Goal: Task Accomplishment & Management: Manage account settings

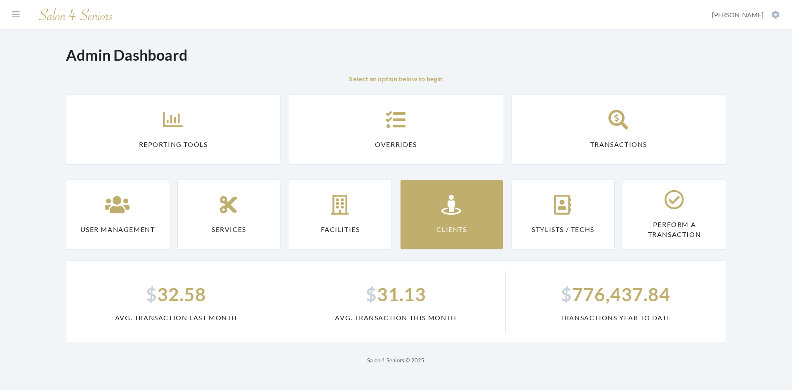
click at [427, 210] on link "Clients" at bounding box center [451, 214] width 103 height 70
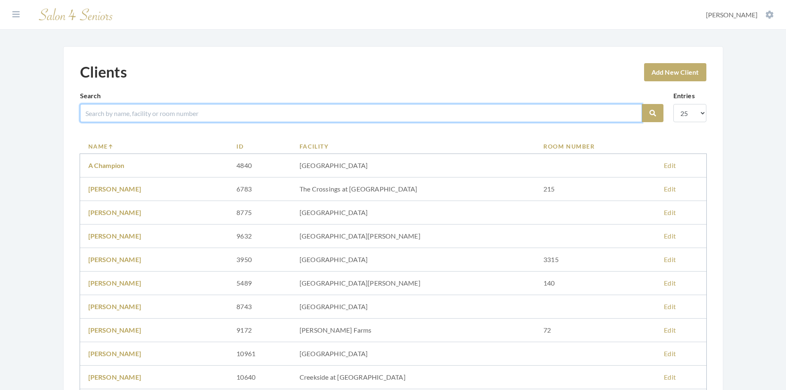
click at [172, 113] on input "search" at bounding box center [361, 113] width 562 height 18
type input "elmo"
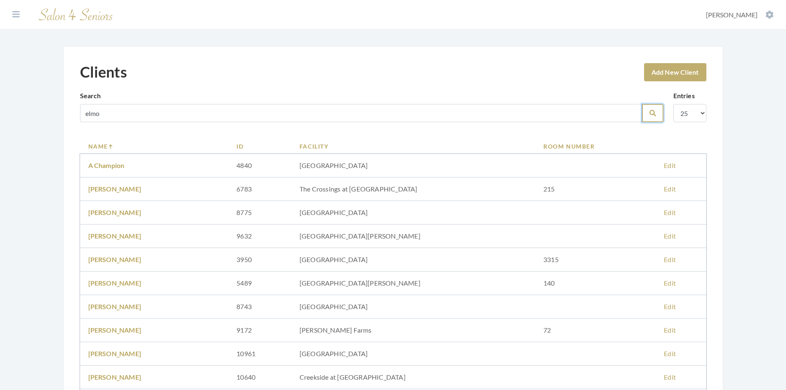
click at [654, 115] on icon "submit" at bounding box center [652, 113] width 7 height 7
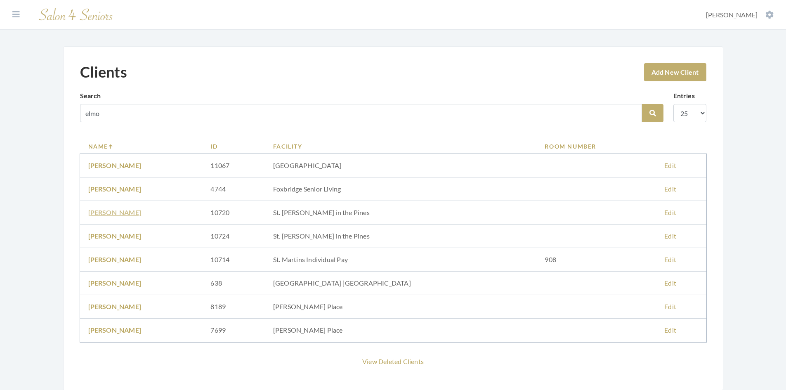
click at [116, 214] on link "Letha Elmore" at bounding box center [114, 212] width 53 height 8
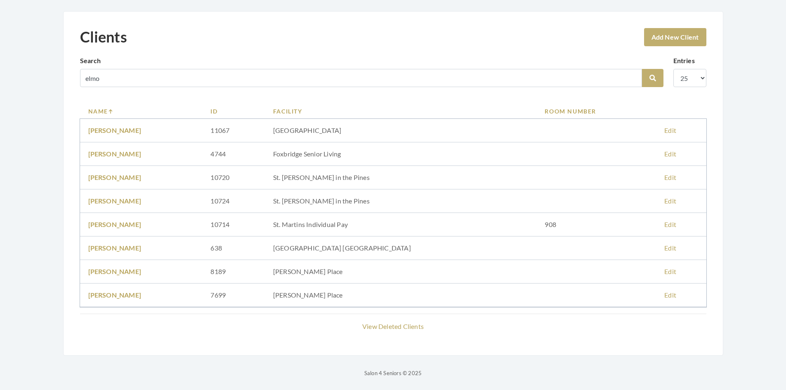
scroll to position [35, 0]
click at [115, 198] on link "Letha Elmore" at bounding box center [114, 200] width 53 height 8
click at [132, 222] on link "LETHA ELMORE" at bounding box center [114, 224] width 53 height 8
click at [664, 178] on link "Edit" at bounding box center [670, 177] width 12 height 8
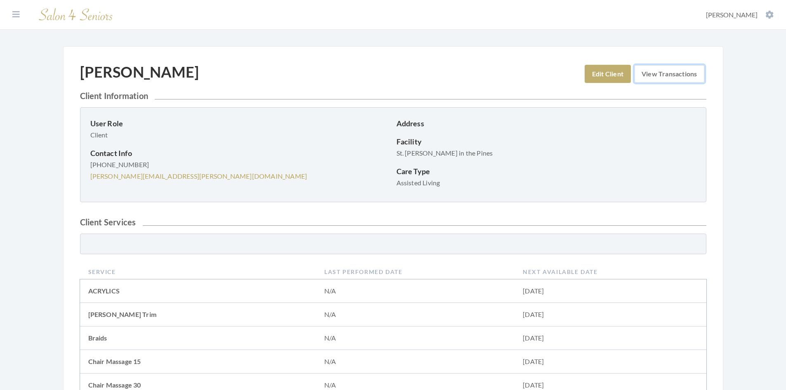
click at [655, 73] on link "View Transactions" at bounding box center [669, 74] width 70 height 18
click at [660, 74] on link "View Transactions" at bounding box center [669, 74] width 70 height 18
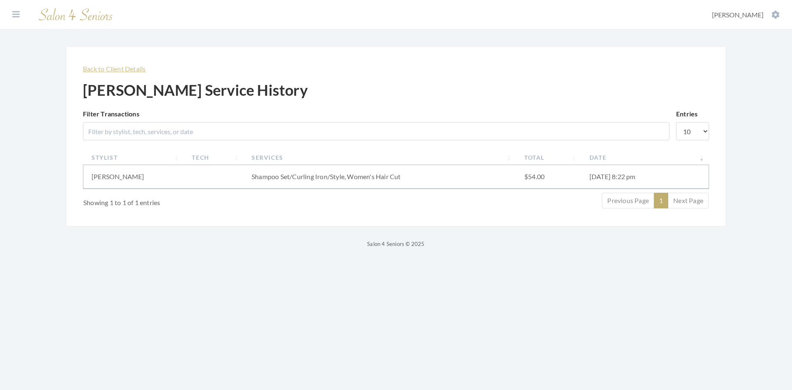
click at [126, 68] on link "Back to Client Details" at bounding box center [114, 69] width 63 height 8
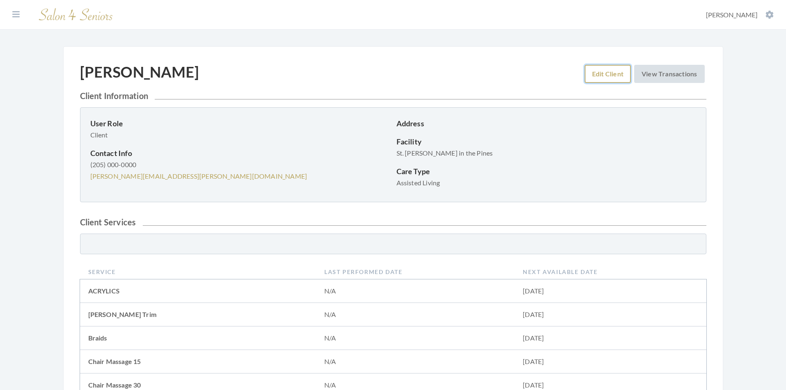
click at [601, 70] on link "Edit Client" at bounding box center [607, 74] width 46 height 18
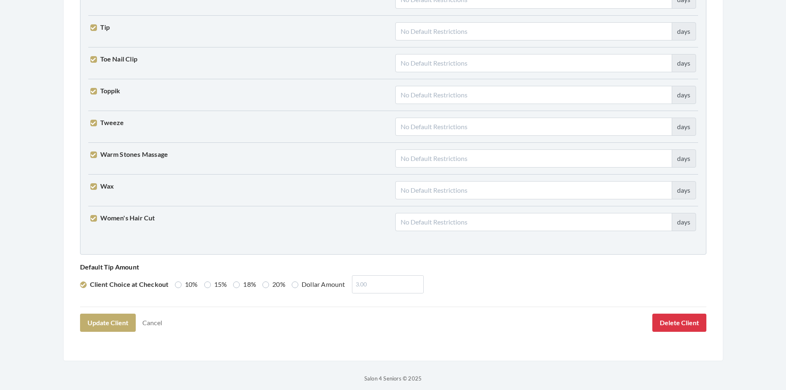
scroll to position [2031, 0]
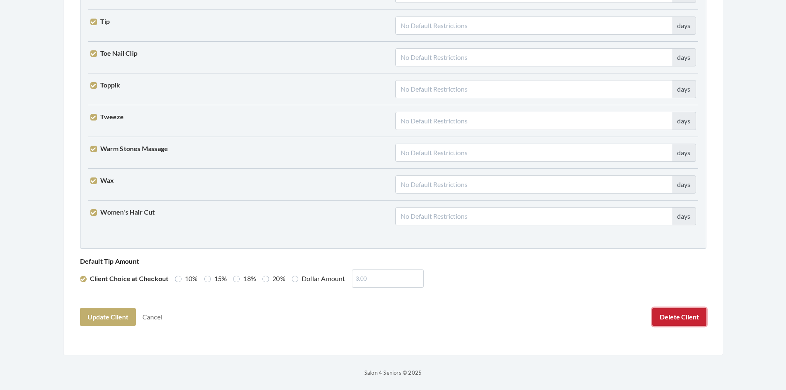
click at [670, 313] on button "Delete Client" at bounding box center [679, 317] width 54 height 18
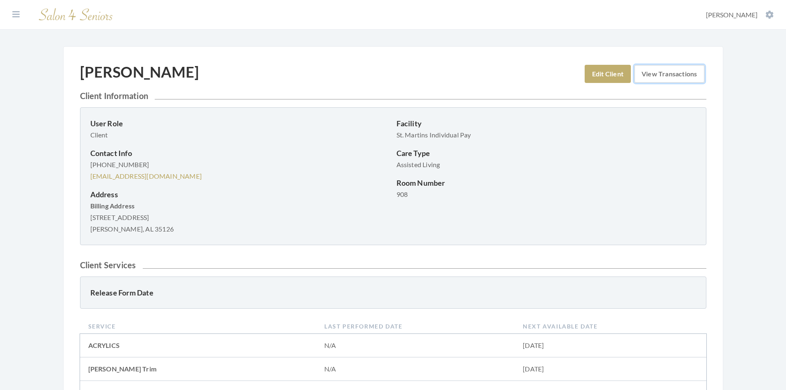
click at [662, 77] on link "View Transactions" at bounding box center [669, 74] width 70 height 18
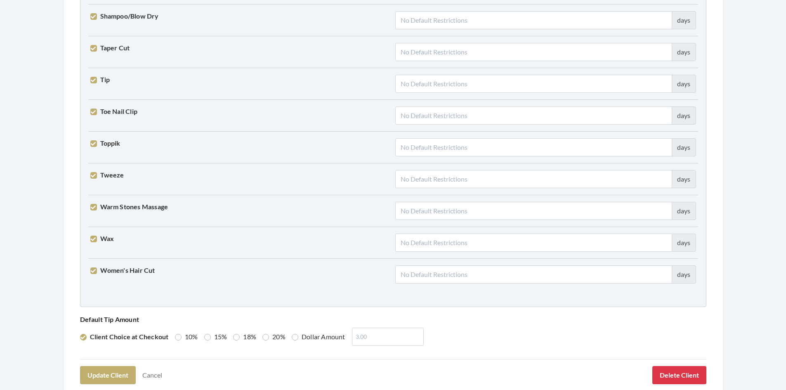
scroll to position [2031, 0]
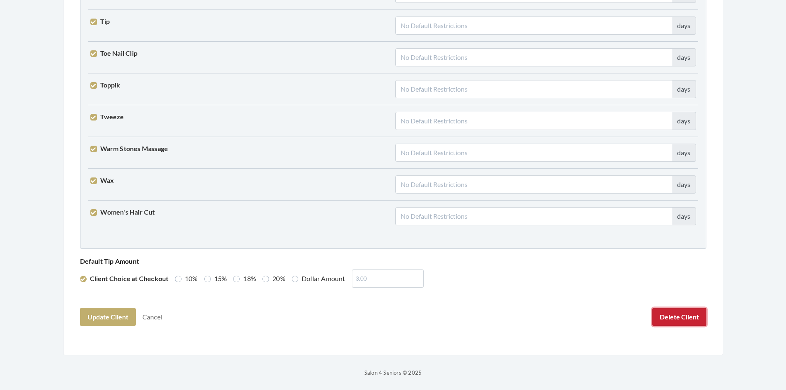
click at [684, 319] on button "Delete Client" at bounding box center [679, 317] width 54 height 18
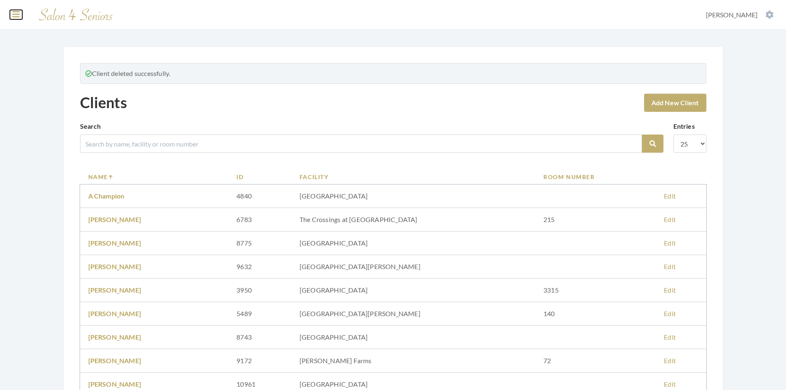
click at [14, 14] on icon at bounding box center [15, 14] width 7 height 8
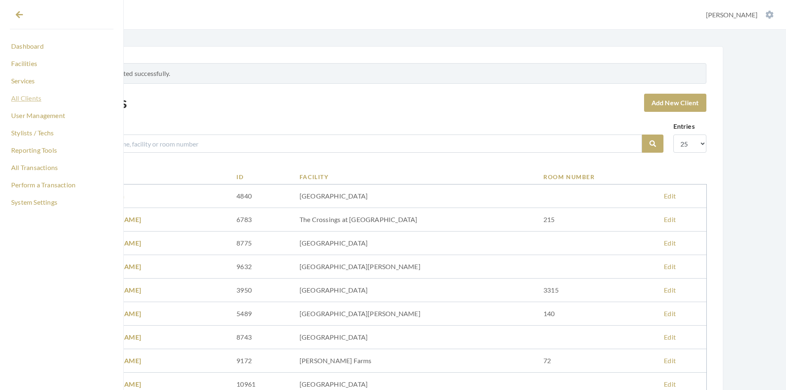
click at [36, 97] on link "All Clients" at bounding box center [61, 98] width 103 height 14
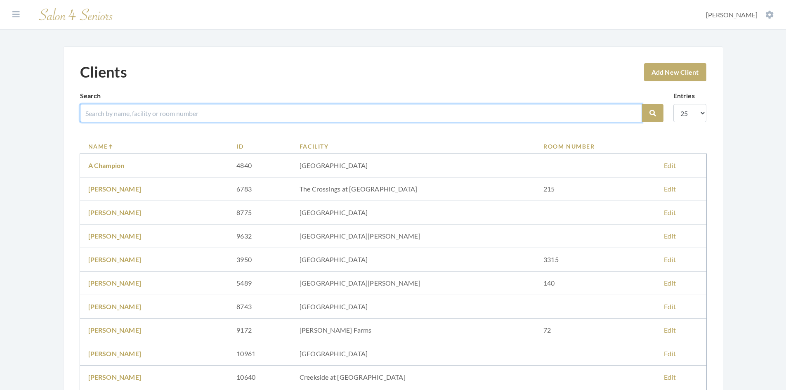
click at [123, 111] on input "search" at bounding box center [361, 113] width 562 height 18
type input "elmo"
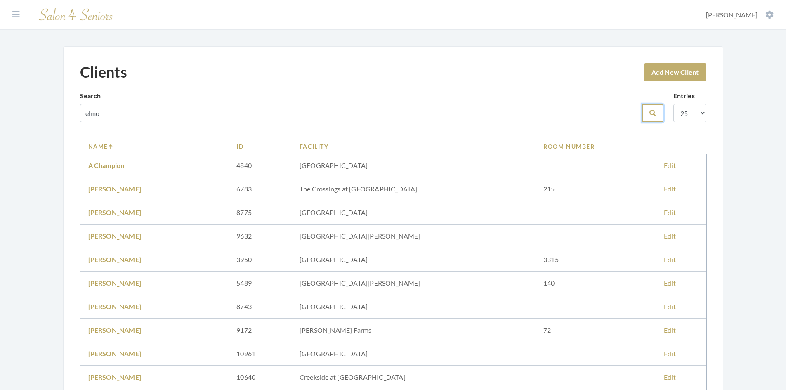
click at [659, 116] on button "Search" at bounding box center [652, 113] width 21 height 18
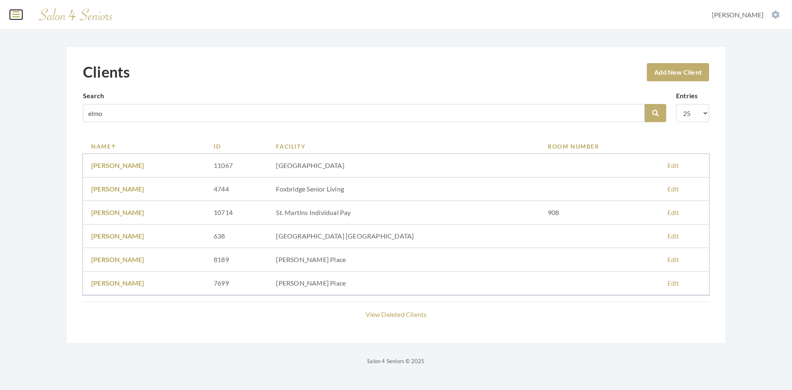
click at [16, 14] on icon at bounding box center [15, 14] width 7 height 8
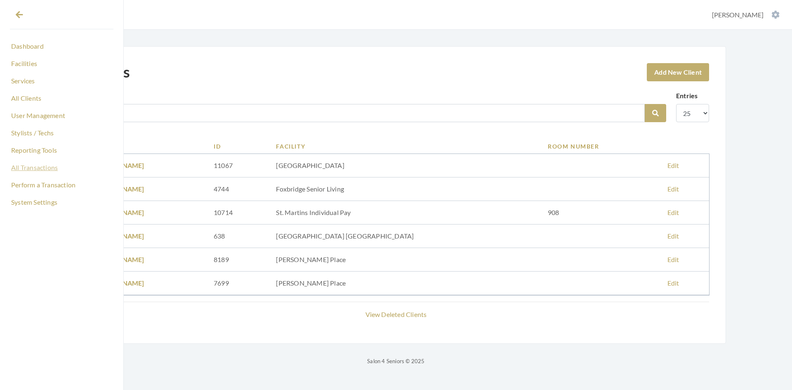
click at [44, 168] on link "All Transactions" at bounding box center [61, 167] width 103 height 14
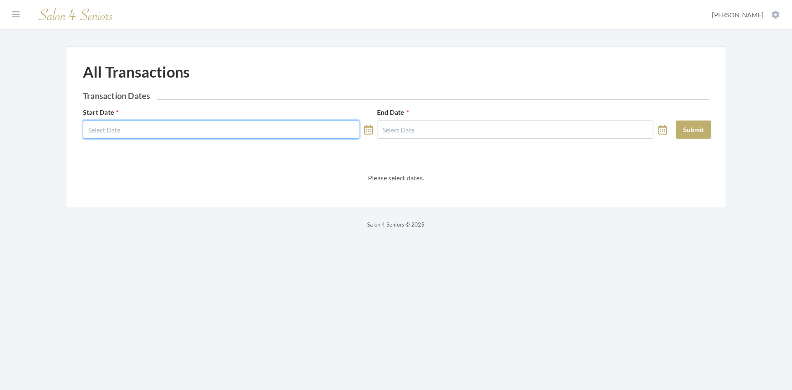
click at [134, 129] on input "Start Date" at bounding box center [221, 129] width 276 height 18
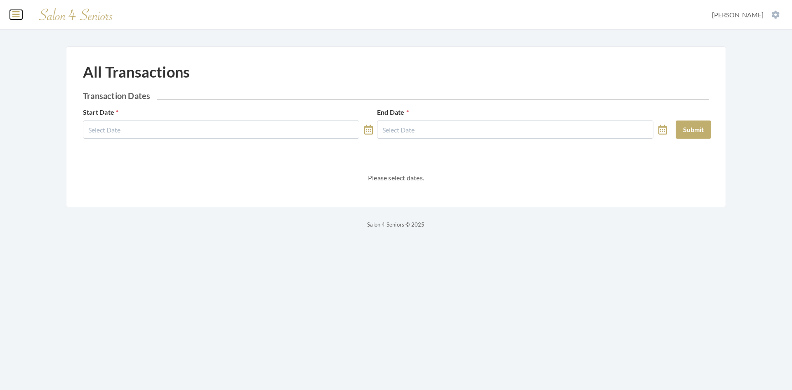
click at [14, 14] on icon at bounding box center [15, 14] width 7 height 8
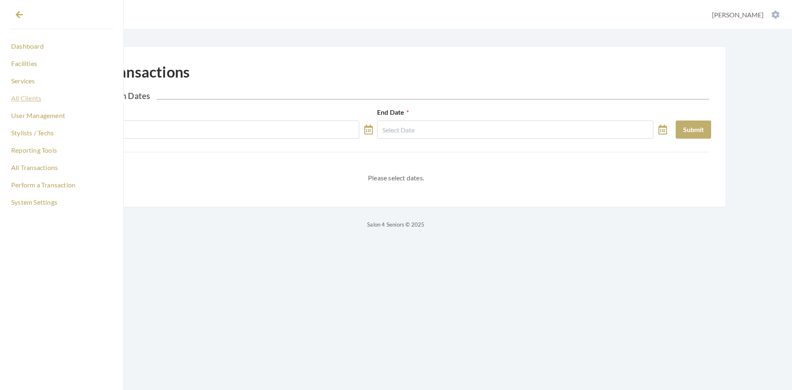
click at [25, 99] on link "All Clients" at bounding box center [61, 98] width 103 height 14
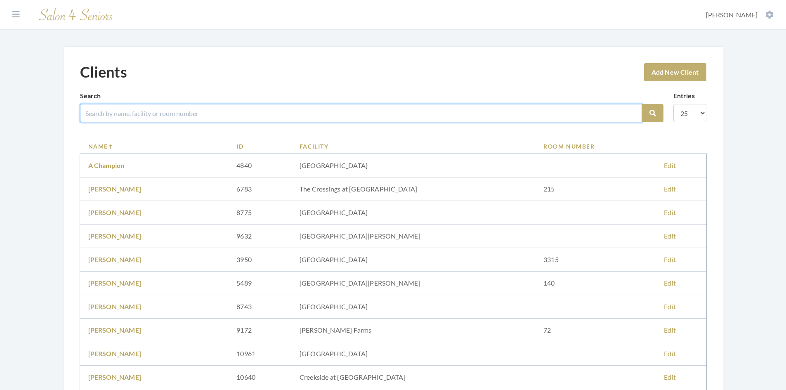
click at [112, 112] on input "search" at bounding box center [361, 113] width 562 height 18
type input "olling"
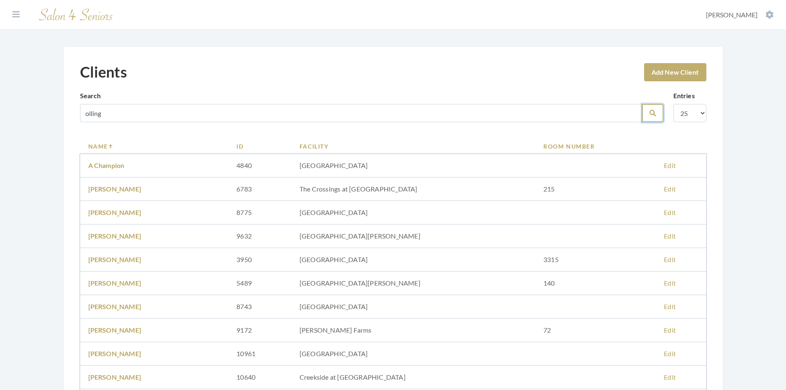
click at [652, 110] on icon "submit" at bounding box center [652, 113] width 7 height 7
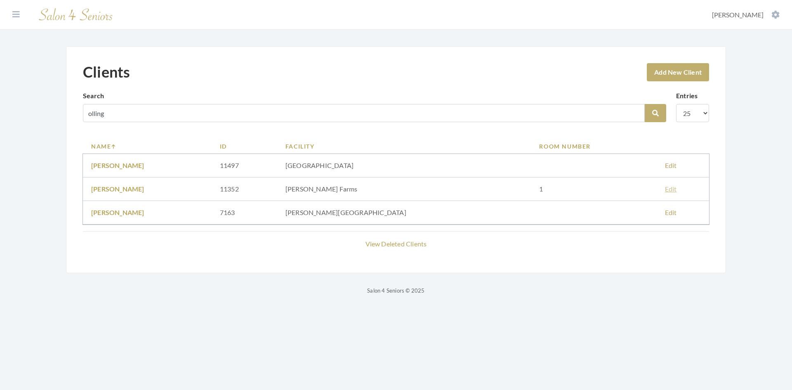
click at [665, 189] on link "Edit" at bounding box center [671, 189] width 12 height 8
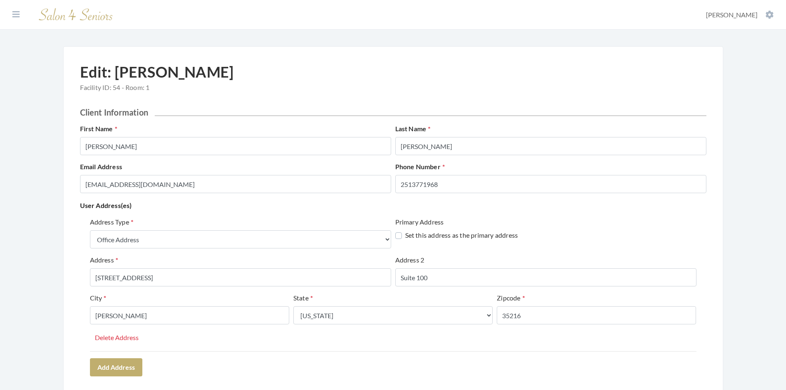
select select "office"
select select "al"
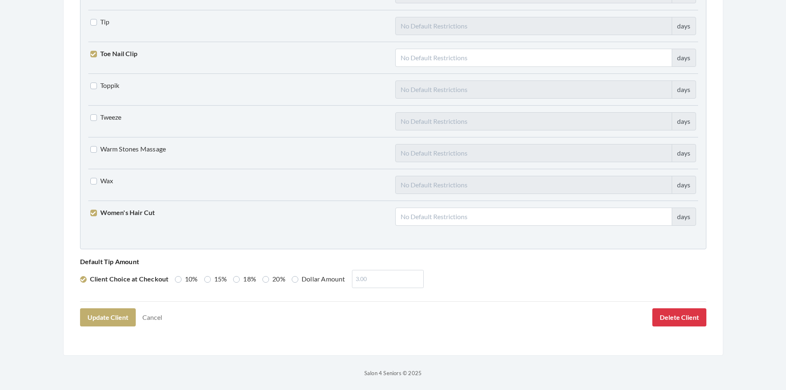
scroll to position [2031, 0]
click at [360, 278] on input "number" at bounding box center [388, 278] width 72 height 18
click at [298, 280] on label "Dollar Amount" at bounding box center [319, 278] width 54 height 10
radio input "true"
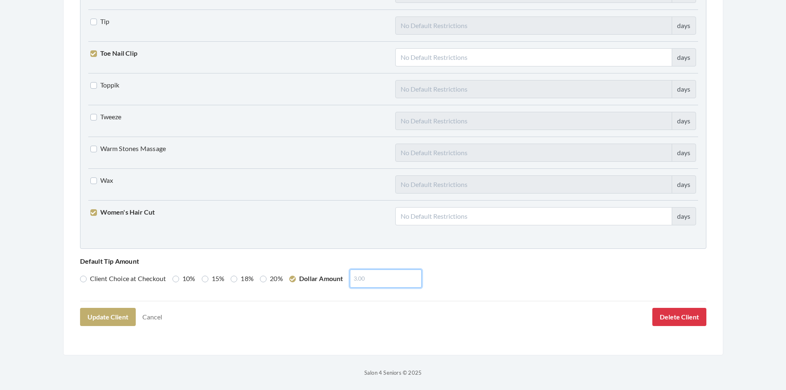
click at [366, 279] on input "number" at bounding box center [386, 278] width 72 height 18
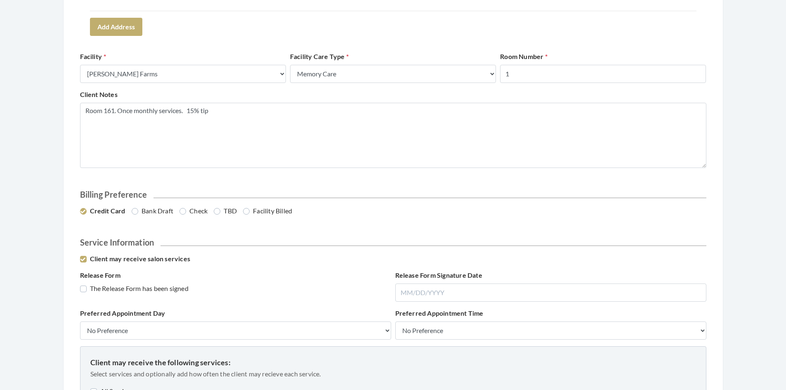
scroll to position [299, 0]
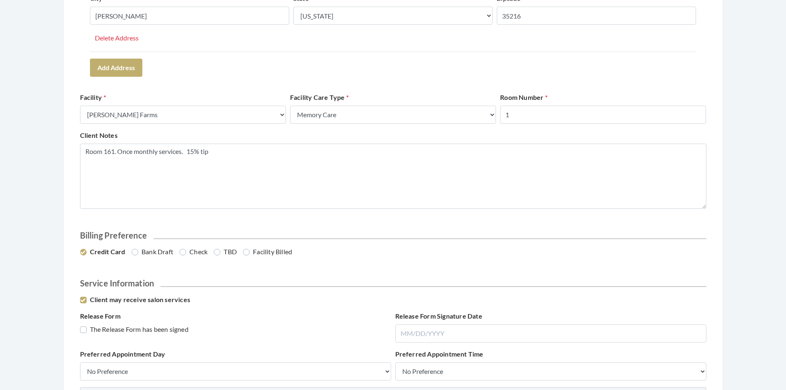
type input "20.00"
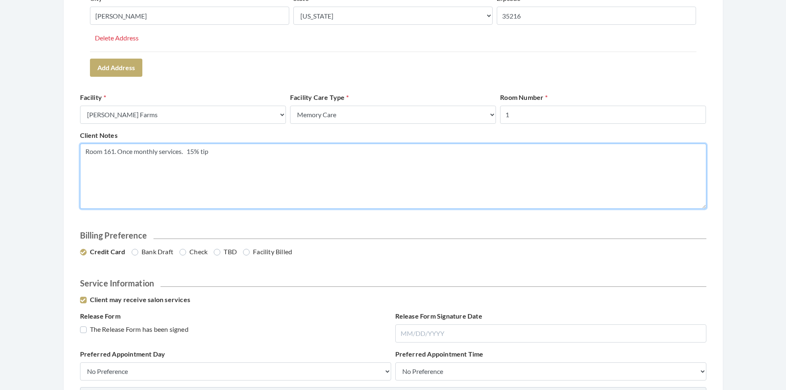
drag, startPoint x: 215, startPoint y: 152, endPoint x: 192, endPoint y: 152, distance: 22.7
click at [188, 154] on textarea "Room 161. Once monthly services. 15% tip" at bounding box center [393, 175] width 626 height 65
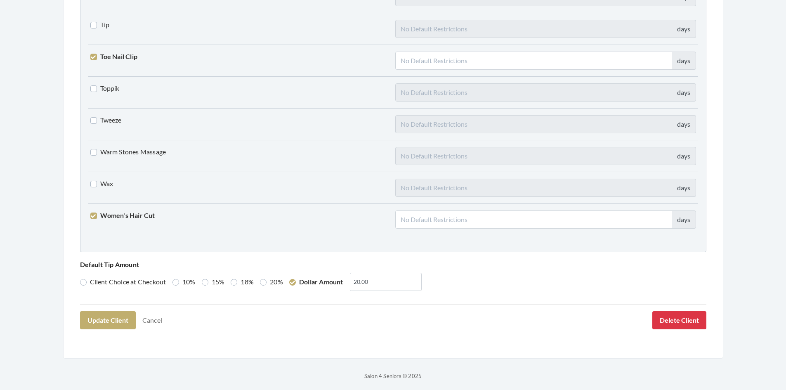
scroll to position [2031, 0]
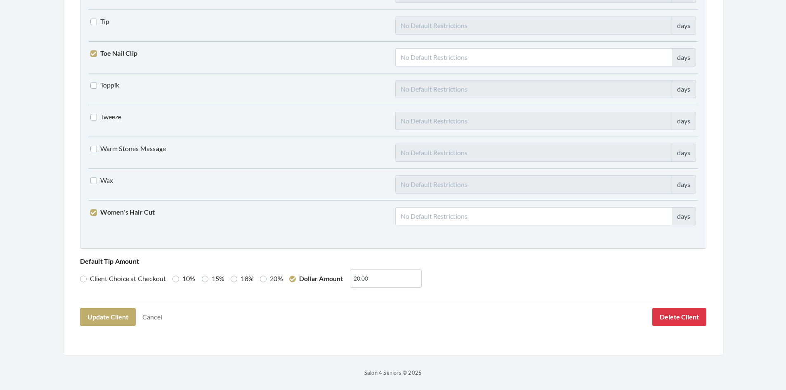
type textarea "Room 161. Once monthly services. 20%"
click at [266, 282] on label "20%" at bounding box center [271, 278] width 23 height 10
radio input "true"
drag, startPoint x: 369, startPoint y: 279, endPoint x: 355, endPoint y: 282, distance: 15.0
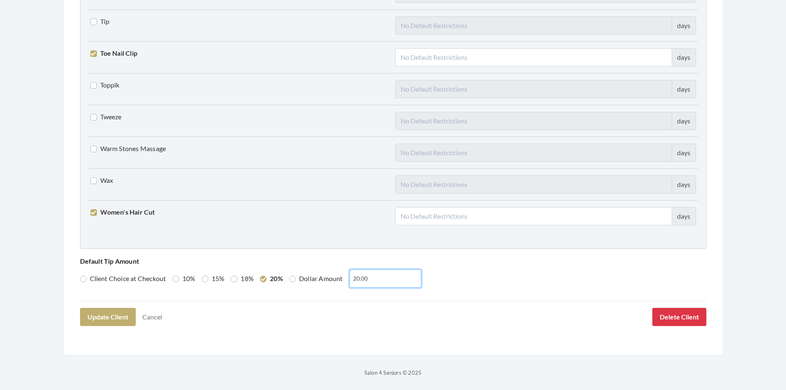
click at [355, 282] on input "20.00" at bounding box center [385, 278] width 72 height 18
click at [119, 314] on button "Update Client" at bounding box center [108, 317] width 56 height 18
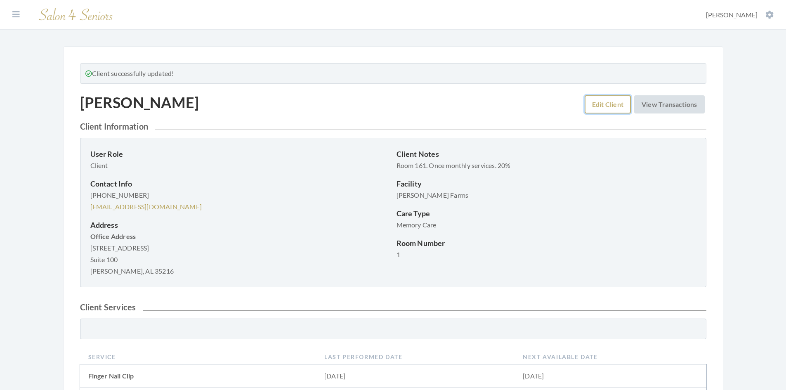
click at [602, 108] on link "Edit Client" at bounding box center [607, 104] width 46 height 18
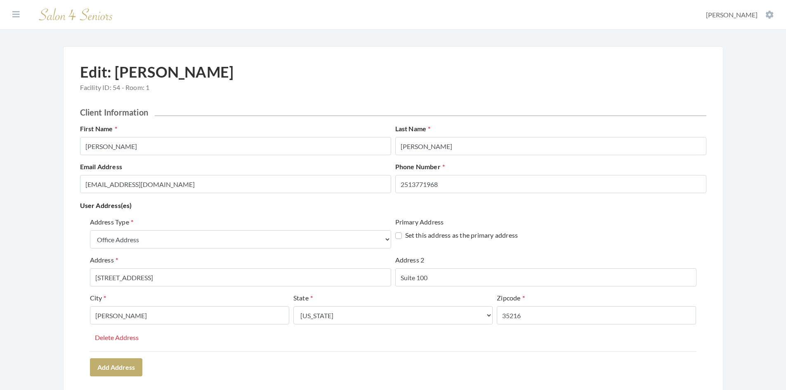
select select "office"
select select "al"
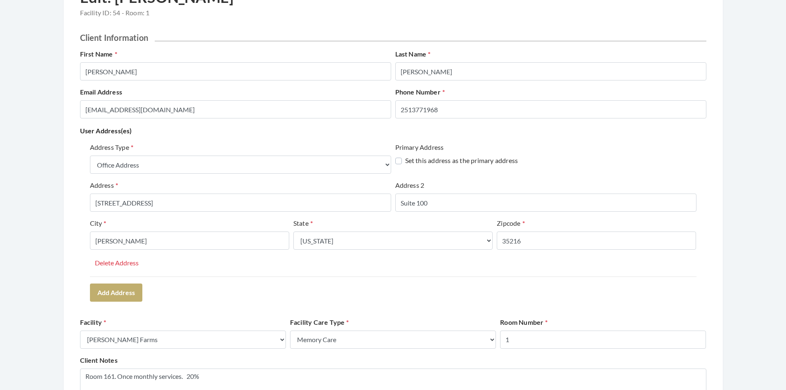
scroll to position [82, 0]
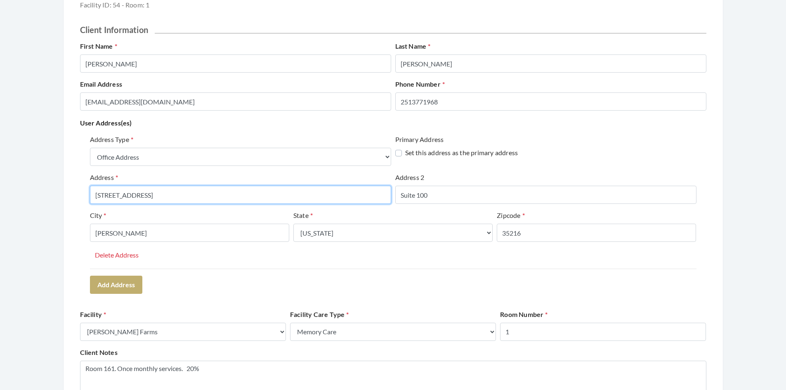
drag, startPoint x: 153, startPoint y: 194, endPoint x: 75, endPoint y: 195, distance: 78.8
type input "[STREET_ADDRESS]"
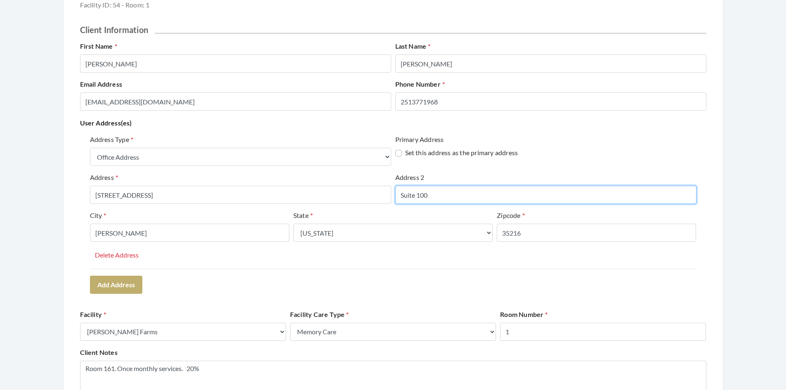
drag, startPoint x: 432, startPoint y: 193, endPoint x: 399, endPoint y: 195, distance: 33.5
click at [399, 195] on input "Suite 100" at bounding box center [545, 195] width 301 height 18
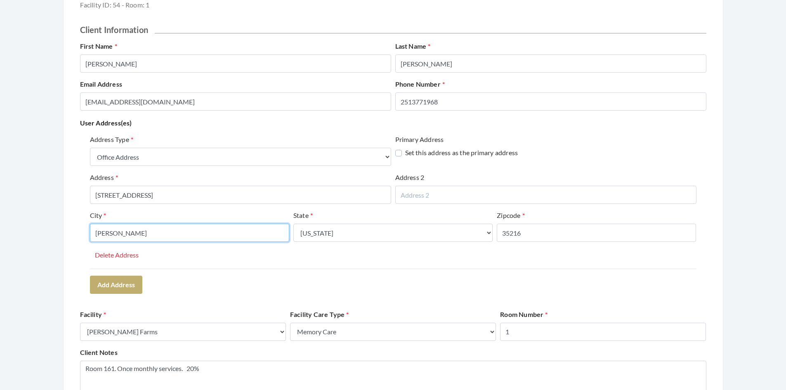
drag, startPoint x: 135, startPoint y: 230, endPoint x: 81, endPoint y: 235, distance: 54.2
click at [81, 235] on div "Address Type Select One... Office Address Home Address Billing Address Primary …" at bounding box center [393, 213] width 626 height 165
type input "[GEOGRAPHIC_DATA]"
click at [532, 233] on input "35216" at bounding box center [595, 232] width 199 height 18
drag, startPoint x: 532, startPoint y: 233, endPoint x: 499, endPoint y: 239, distance: 33.6
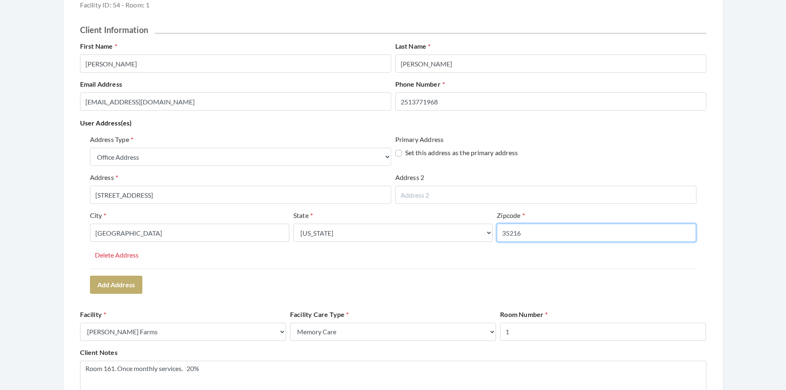
click at [498, 239] on input "35216" at bounding box center [595, 232] width 199 height 18
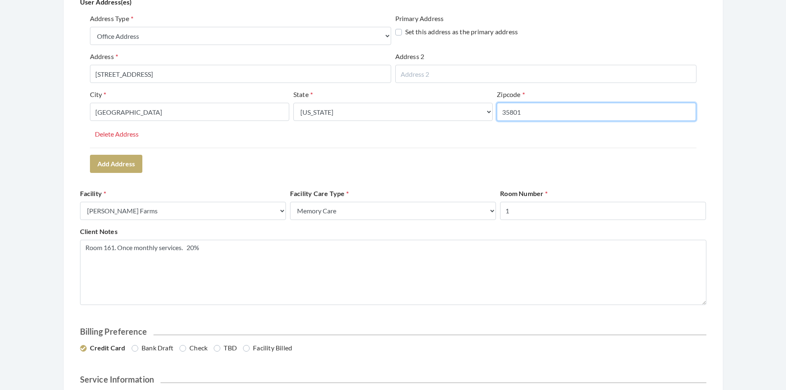
scroll to position [206, 0]
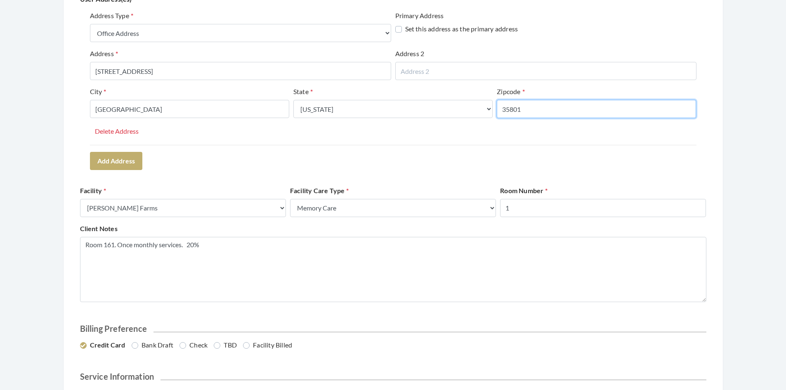
type input "35801"
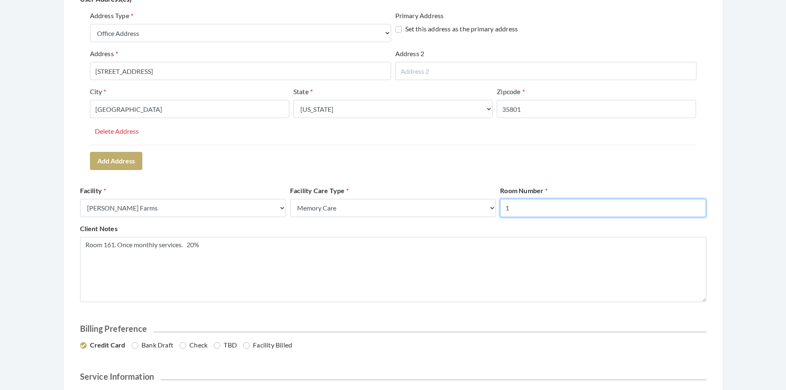
drag, startPoint x: 512, startPoint y: 209, endPoint x: 505, endPoint y: 209, distance: 7.0
click at [505, 209] on input "1" at bounding box center [603, 208] width 206 height 18
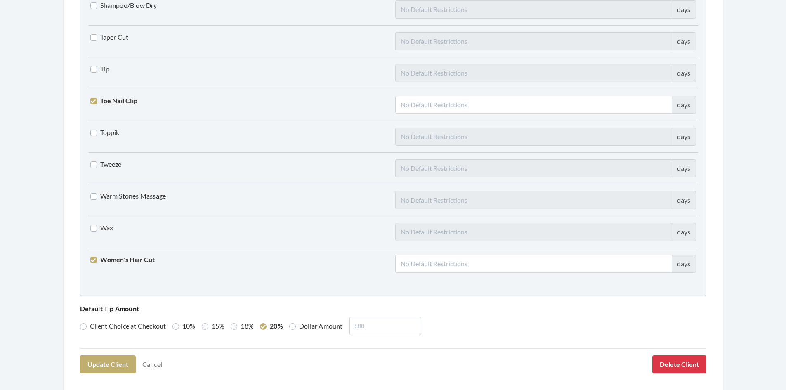
scroll to position [2031, 0]
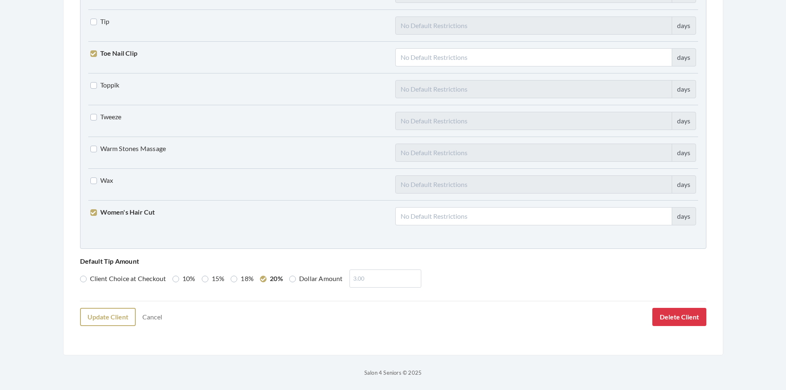
type input "161"
click at [110, 319] on button "Update Client" at bounding box center [108, 317] width 56 height 18
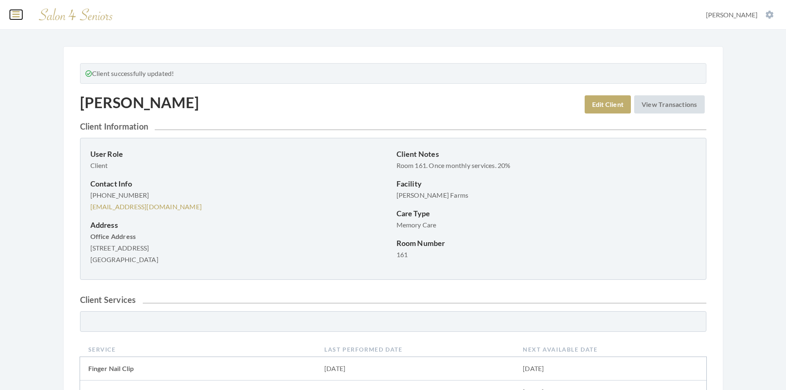
click at [17, 14] on icon at bounding box center [15, 14] width 7 height 8
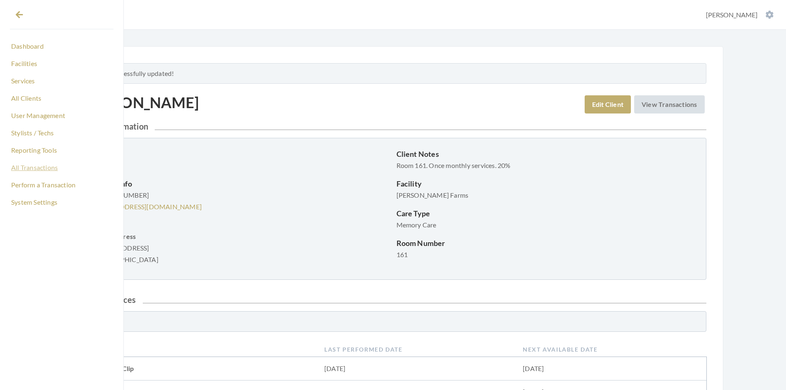
click at [26, 164] on link "All Transactions" at bounding box center [61, 167] width 103 height 14
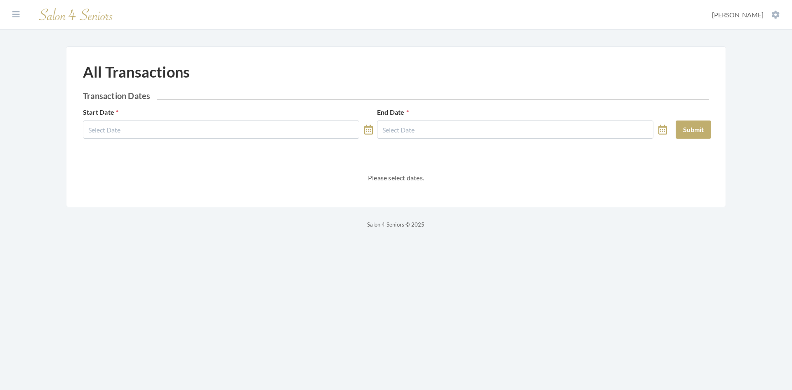
select select "8"
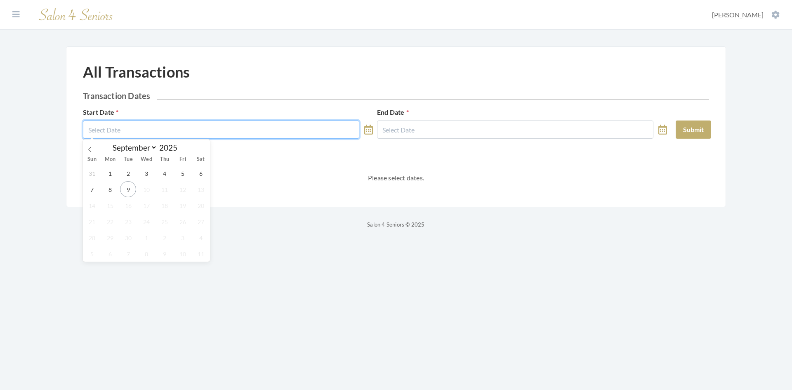
click at [125, 130] on input "text" at bounding box center [221, 129] width 276 height 18
click at [108, 176] on span "1" at bounding box center [110, 173] width 16 height 16
type input "[DATE]"
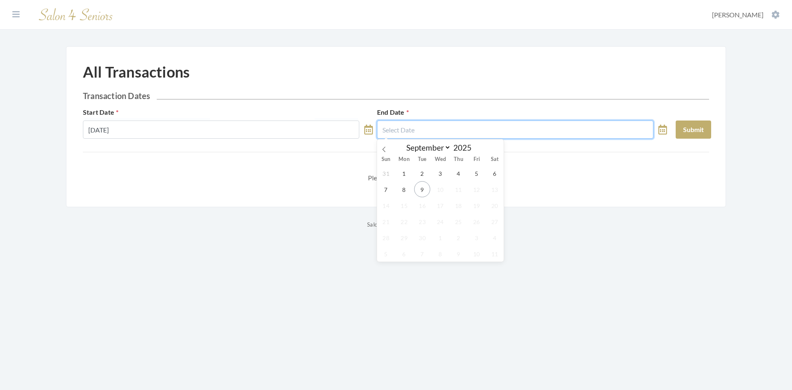
click at [419, 129] on input "text" at bounding box center [515, 129] width 276 height 18
click at [385, 190] on span "7" at bounding box center [386, 189] width 16 height 16
type input "[DATE]"
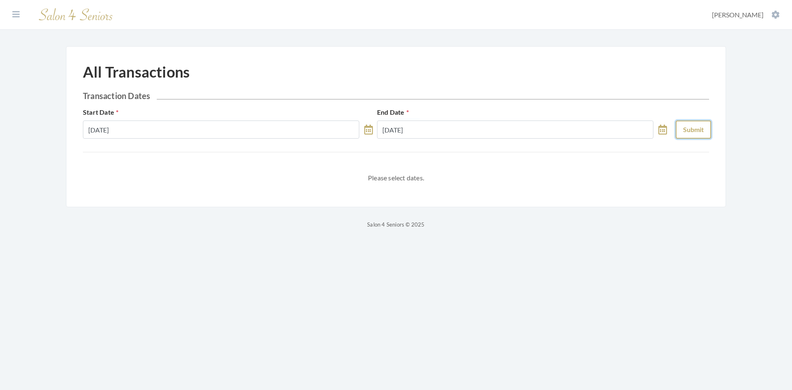
click at [697, 133] on button "Submit" at bounding box center [692, 129] width 35 height 18
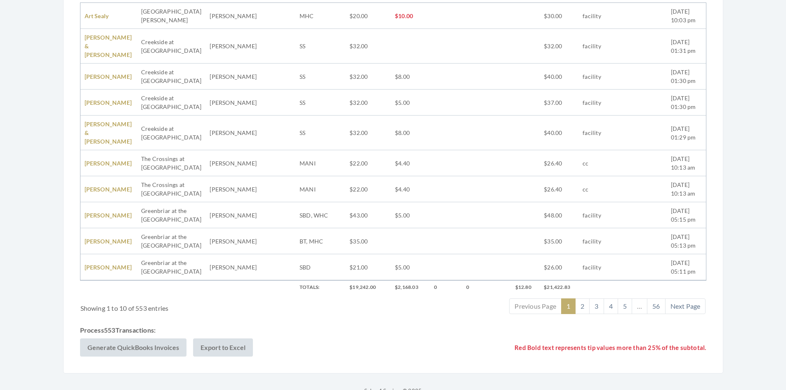
scroll to position [261, 0]
